Goal: Task Accomplishment & Management: Manage account settings

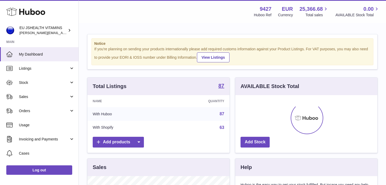
scroll to position [82, 142]
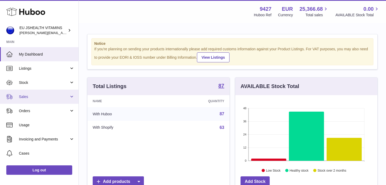
click at [42, 99] on link "Sales" at bounding box center [39, 97] width 78 height 14
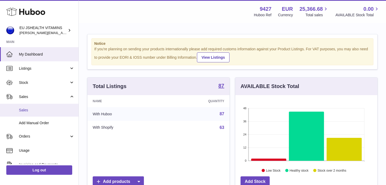
click at [43, 112] on span "Sales" at bounding box center [47, 110] width 56 height 5
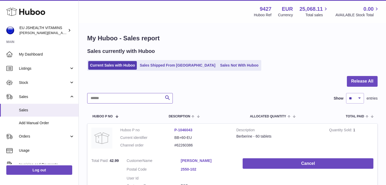
click at [126, 101] on input "text" at bounding box center [130, 98] width 86 height 10
paste input "*********"
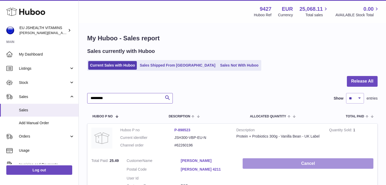
type input "*********"
click at [292, 164] on button "Cancel" at bounding box center [308, 164] width 131 height 11
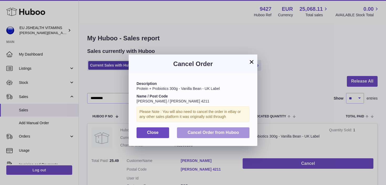
click at [233, 135] on button "Cancel Order from Huboo" at bounding box center [213, 133] width 72 height 11
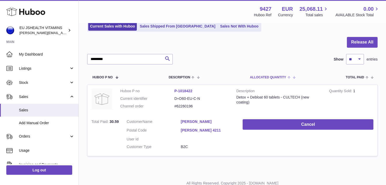
scroll to position [54, 0]
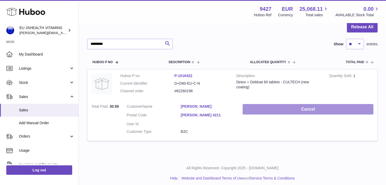
click at [277, 107] on button "Cancel" at bounding box center [308, 109] width 131 height 11
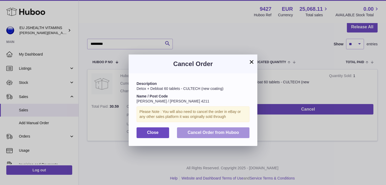
click at [243, 130] on button "Cancel Order from Huboo" at bounding box center [213, 133] width 72 height 11
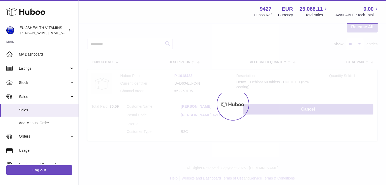
scroll to position [0, 0]
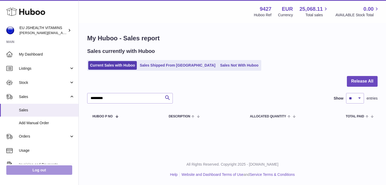
click at [52, 171] on link "Log out" at bounding box center [39, 170] width 66 height 9
